Goal: Transaction & Acquisition: Book appointment/travel/reservation

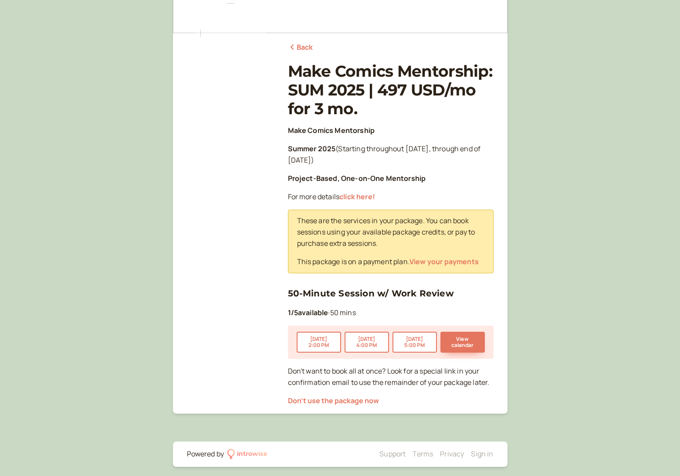
scroll to position [73, 0]
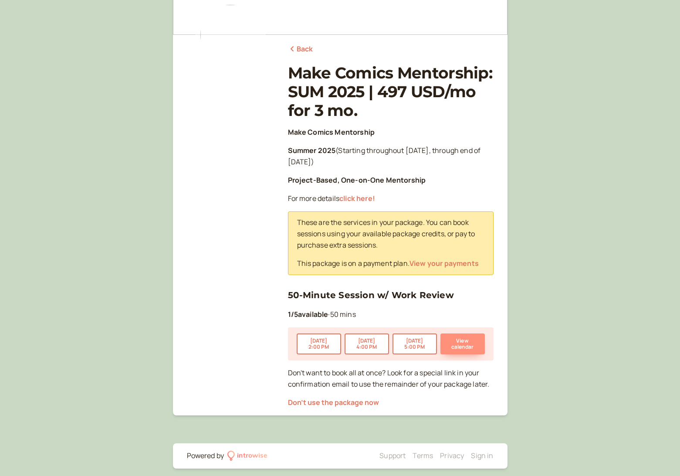
click at [456, 340] on button "View calendar" at bounding box center [463, 343] width 44 height 21
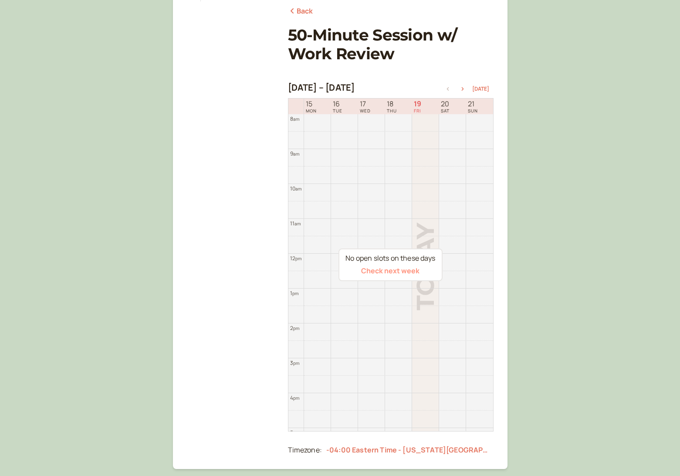
scroll to position [112, 0]
click at [464, 89] on icon "button" at bounding box center [463, 87] width 2 height 3
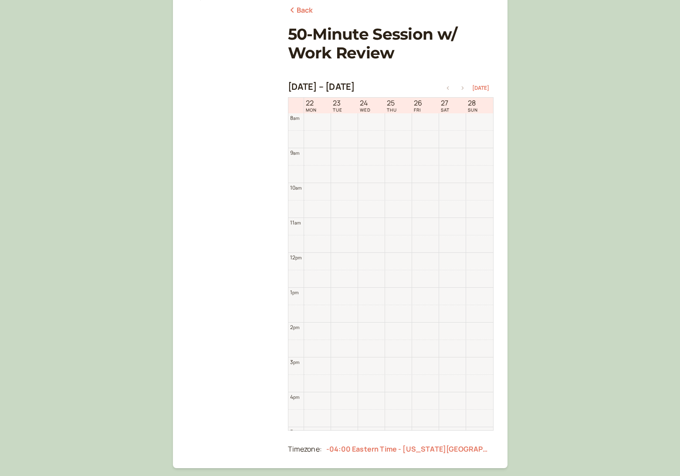
click at [464, 89] on icon "button" at bounding box center [463, 87] width 2 height 3
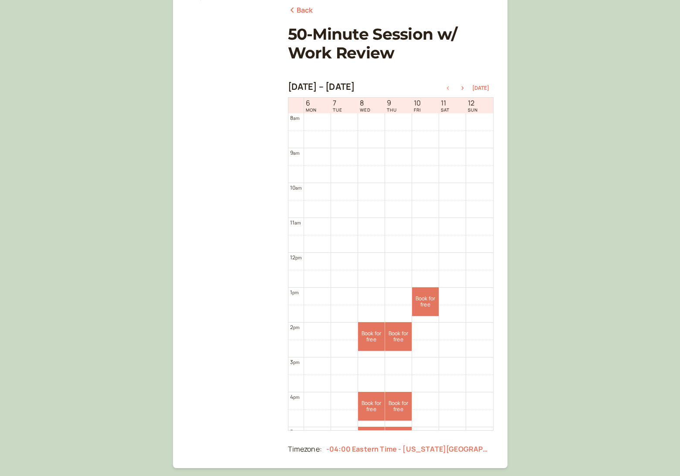
click at [453, 88] on icon "button" at bounding box center [448, 87] width 10 height 3
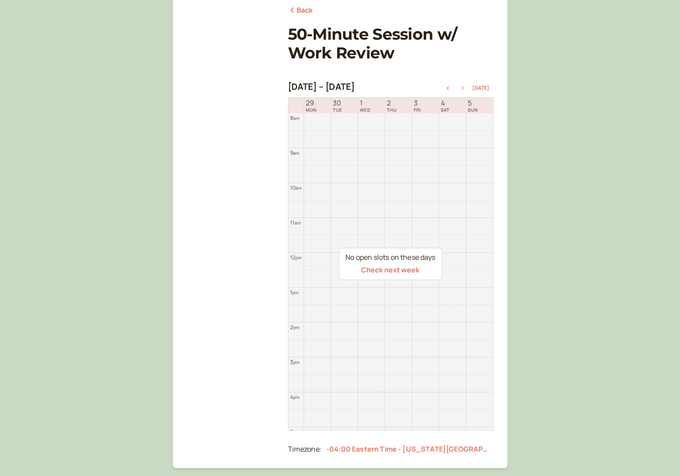
click at [463, 88] on icon "button" at bounding box center [463, 87] width 10 height 3
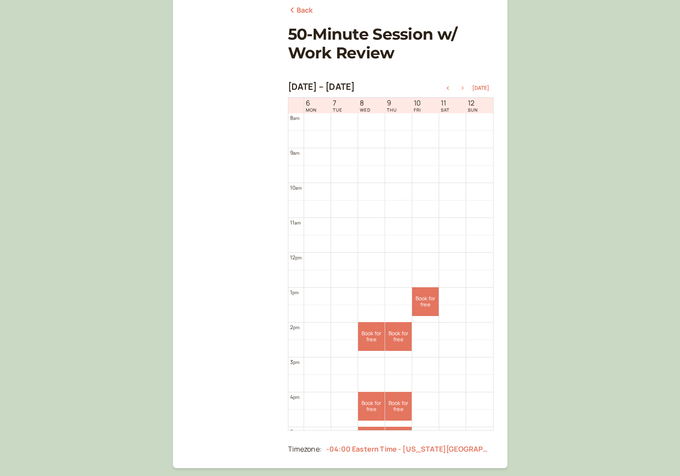
click at [464, 87] on icon "button" at bounding box center [463, 87] width 10 height 3
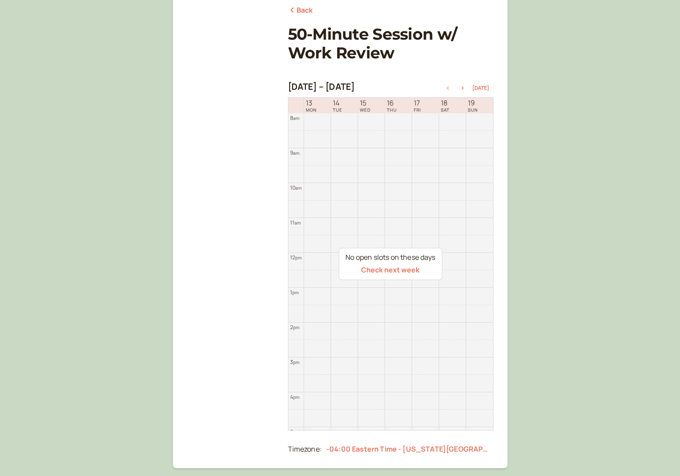
click at [448, 89] on icon "button" at bounding box center [448, 87] width 10 height 3
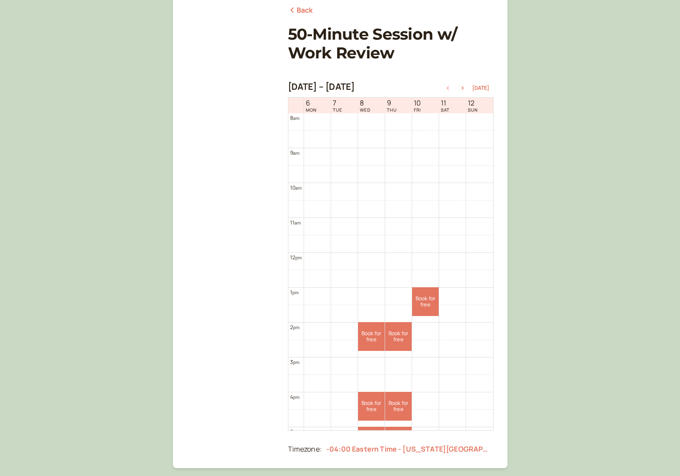
click at [448, 88] on icon "button" at bounding box center [448, 87] width 10 height 3
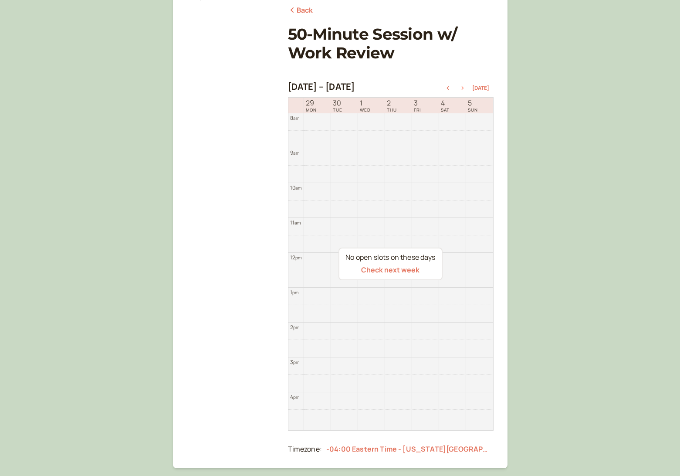
click at [464, 88] on icon "button" at bounding box center [463, 87] width 2 height 3
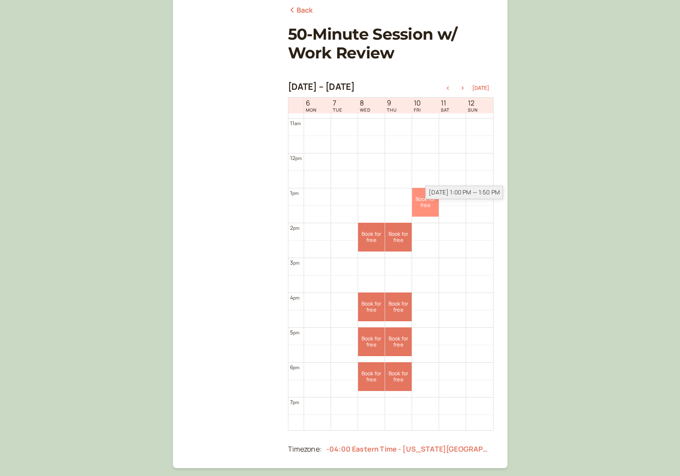
scroll to position [376, 0]
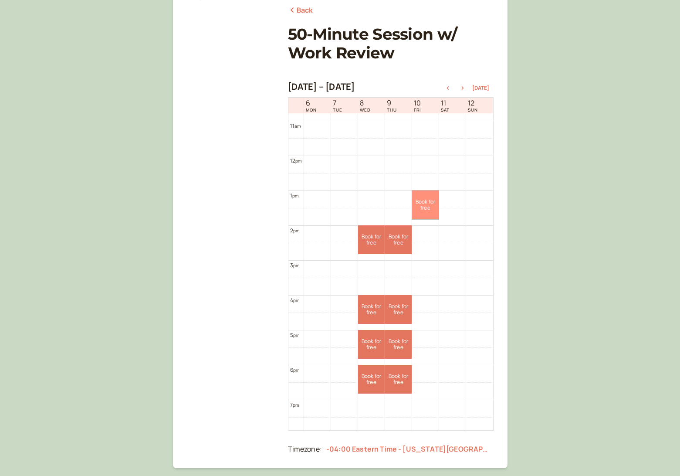
click at [422, 198] on link "Book for free free" at bounding box center [425, 204] width 27 height 29
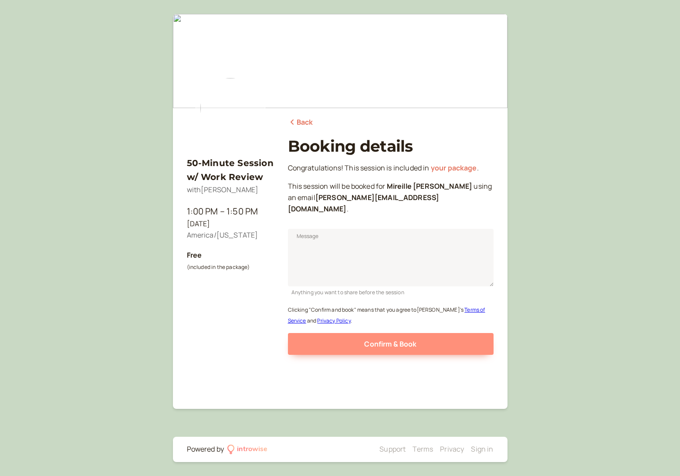
click at [368, 333] on button "Confirm & Book" at bounding box center [391, 344] width 206 height 22
